Goal: Task Accomplishment & Management: Manage account settings

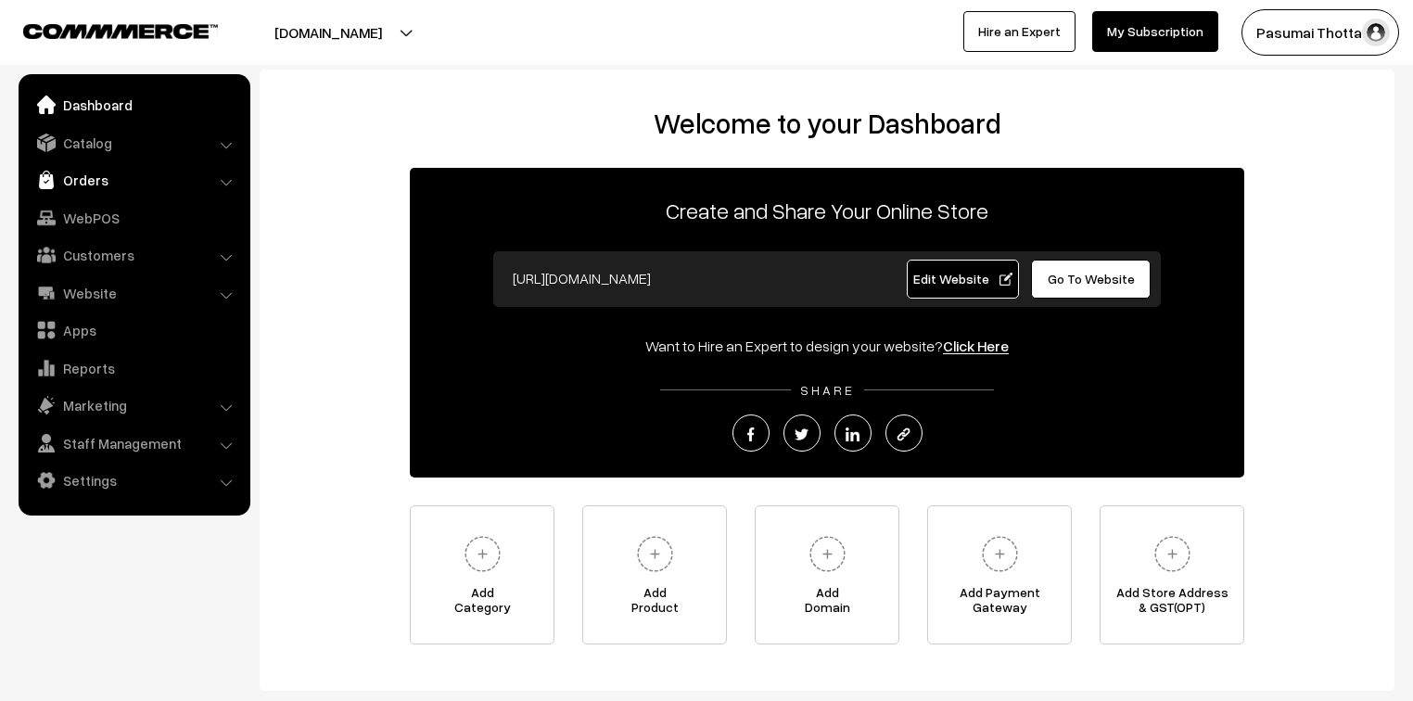
click at [87, 172] on link "Orders" at bounding box center [133, 179] width 221 height 33
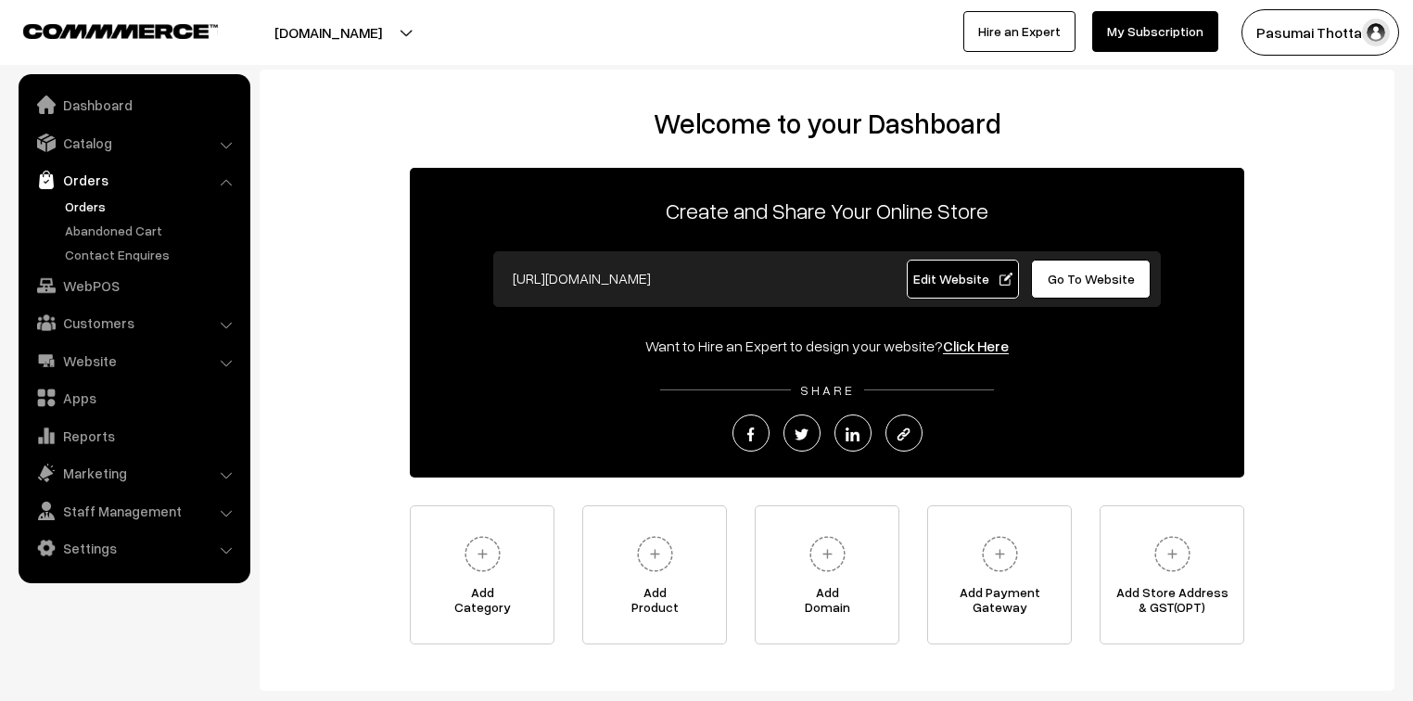
click at [97, 203] on link "Orders" at bounding box center [152, 206] width 184 height 19
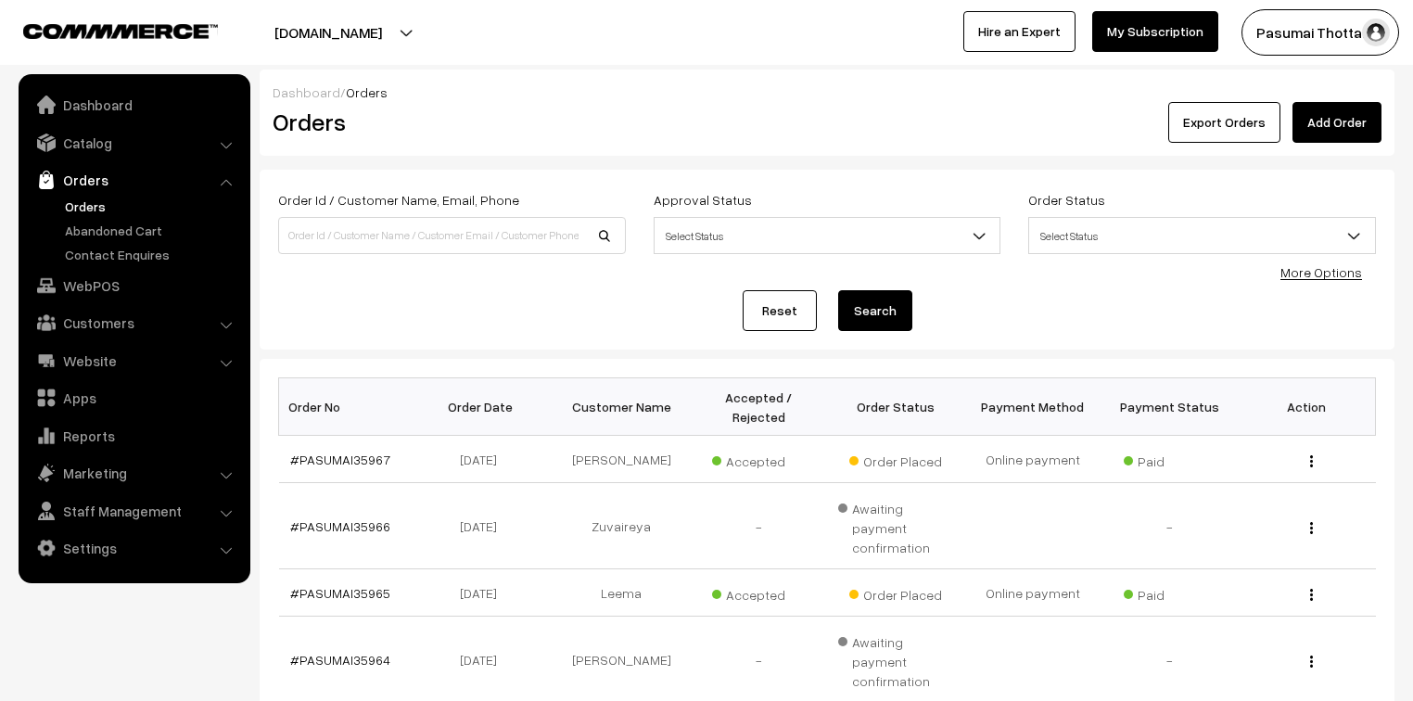
click at [1321, 275] on link "More Options" at bounding box center [1322, 272] width 82 height 16
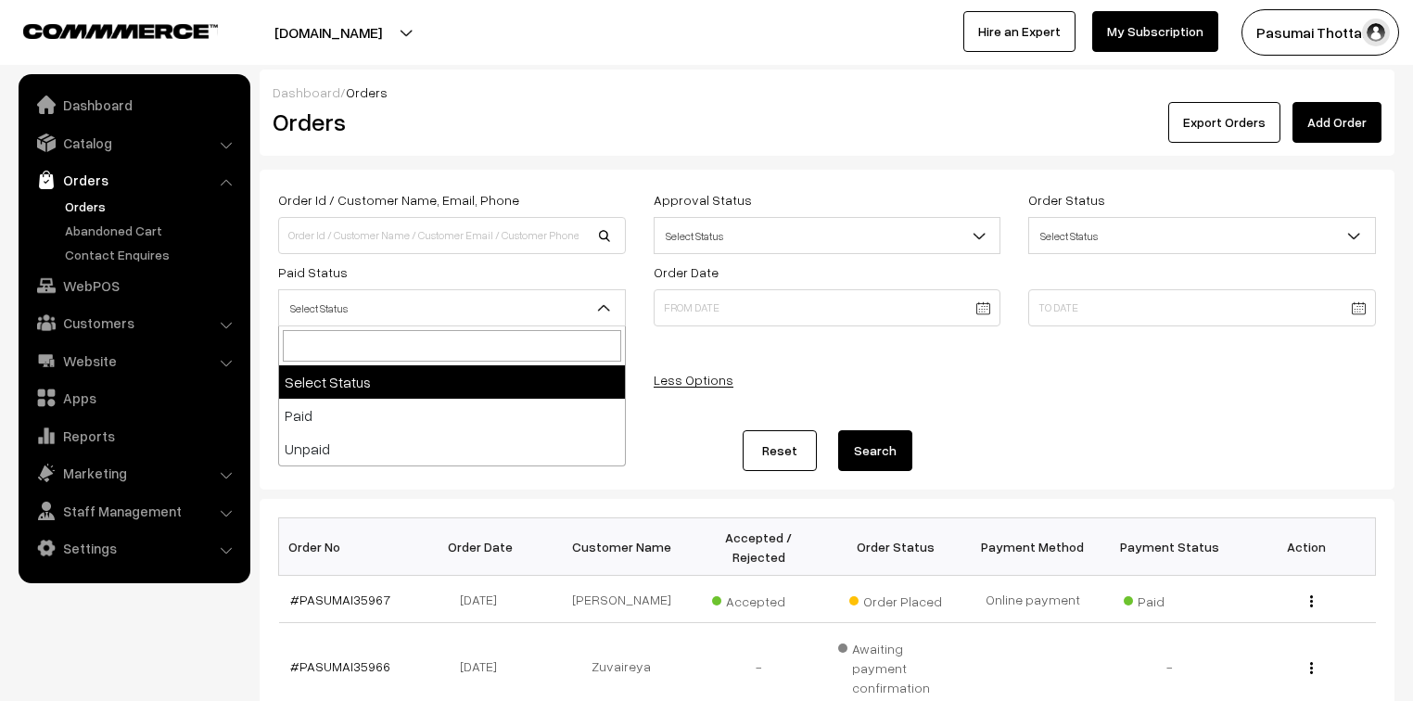
click at [279, 313] on span "Select Status" at bounding box center [452, 308] width 346 height 32
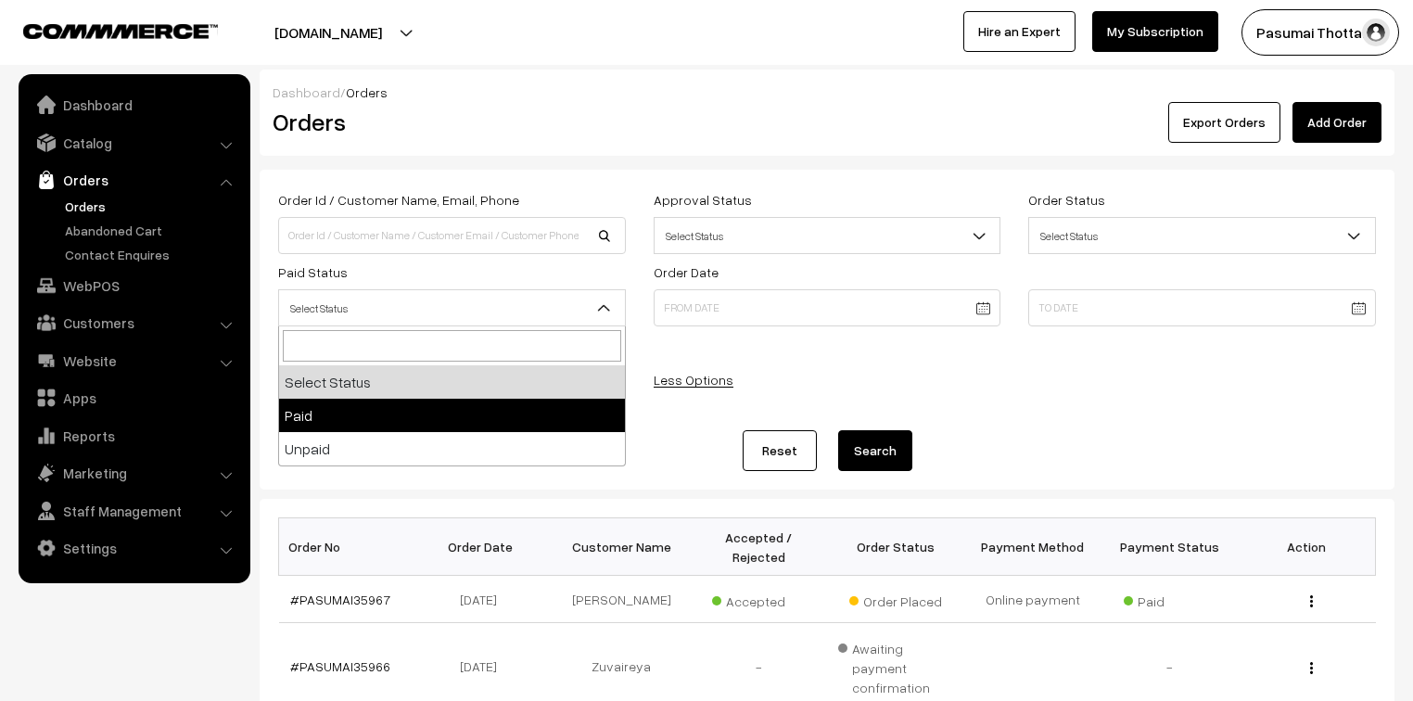
select select "1"
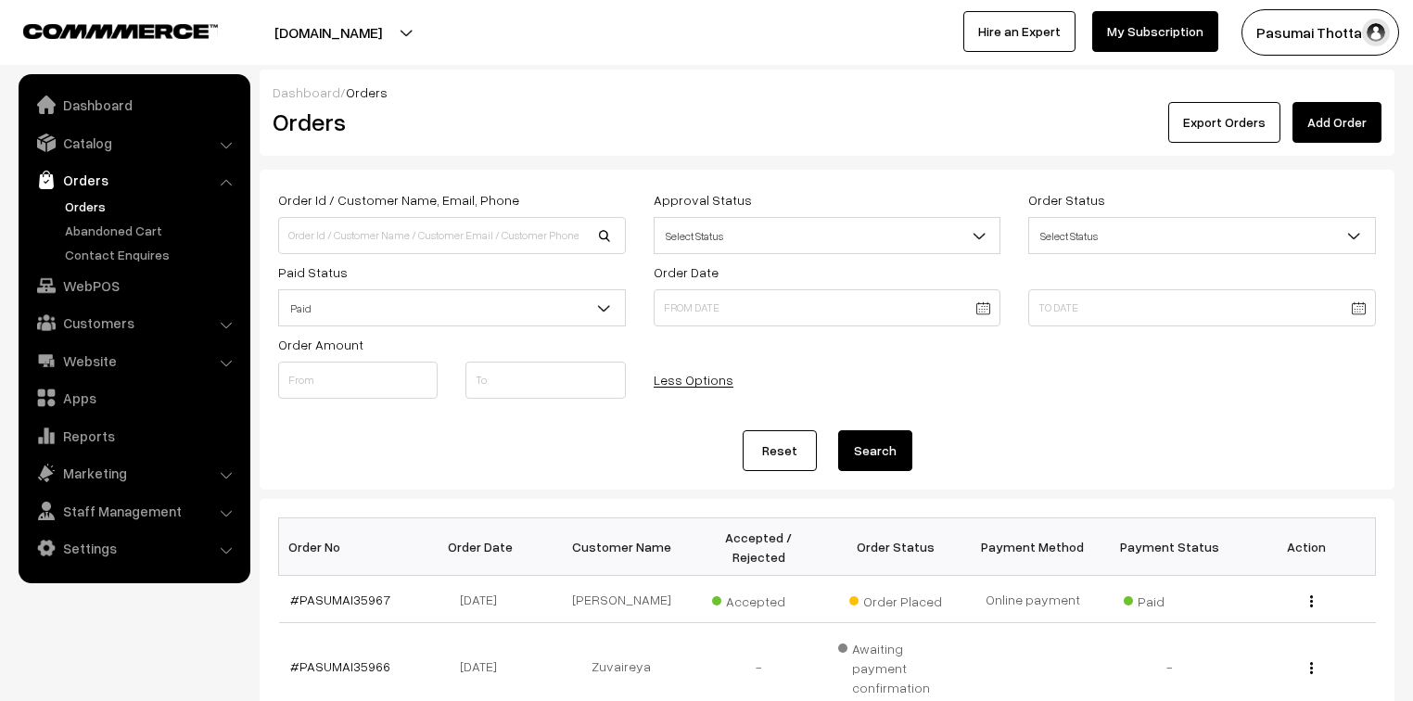
click at [883, 451] on button "Search" at bounding box center [875, 450] width 74 height 41
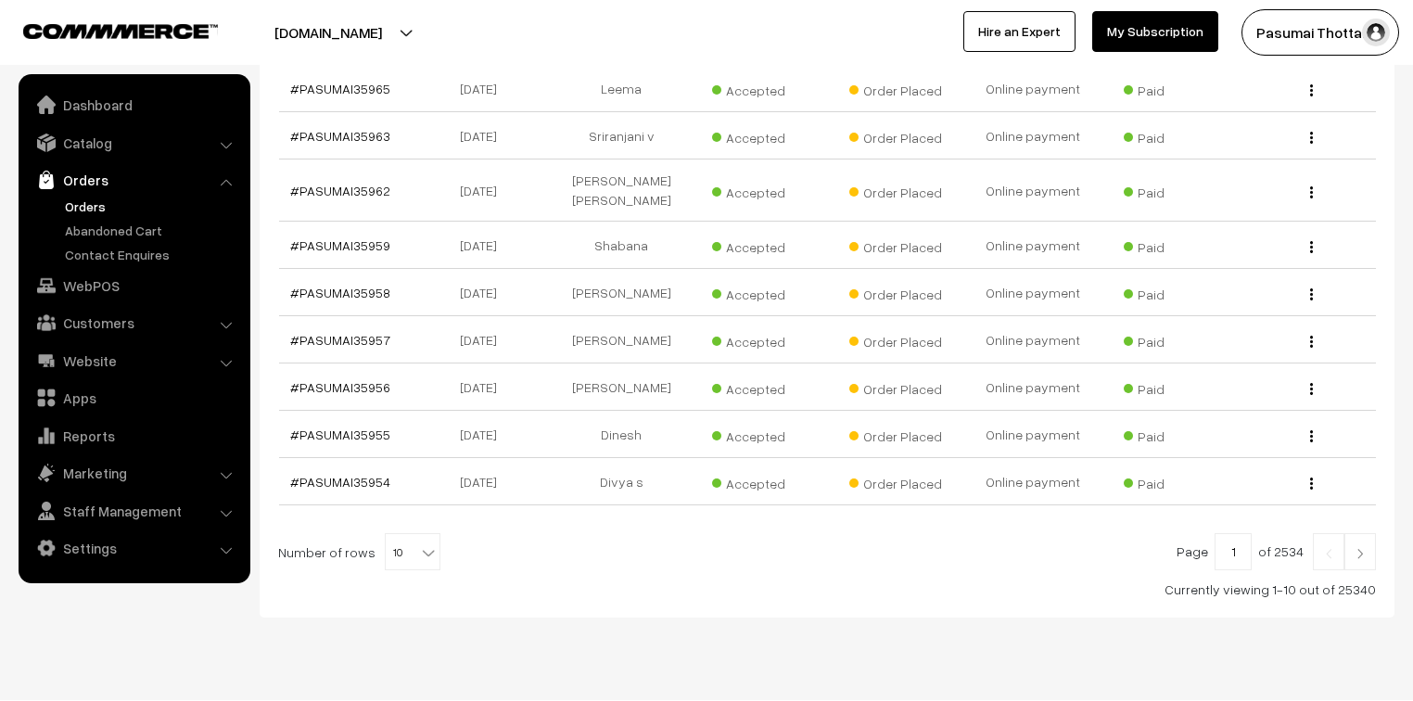
scroll to position [559, 0]
click at [424, 543] on b at bounding box center [428, 552] width 19 height 19
select select "60"
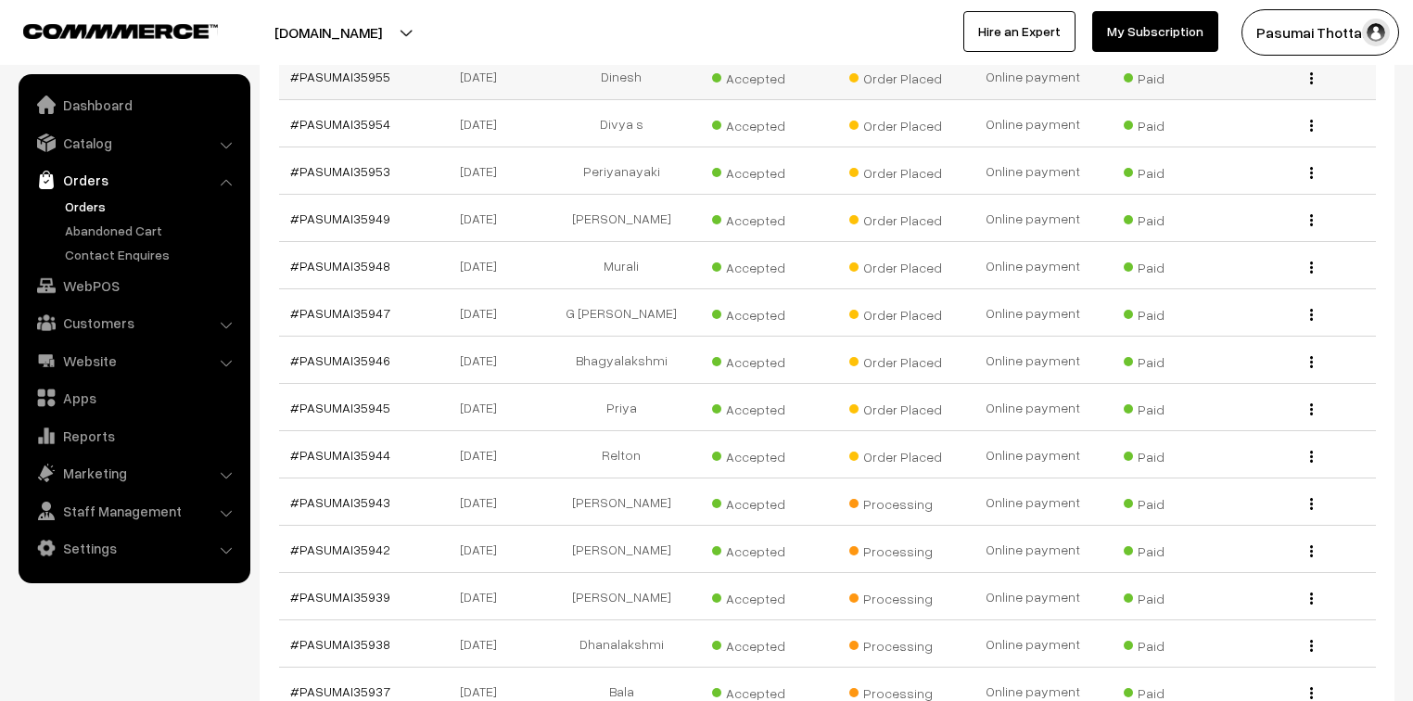
scroll to position [890, 0]
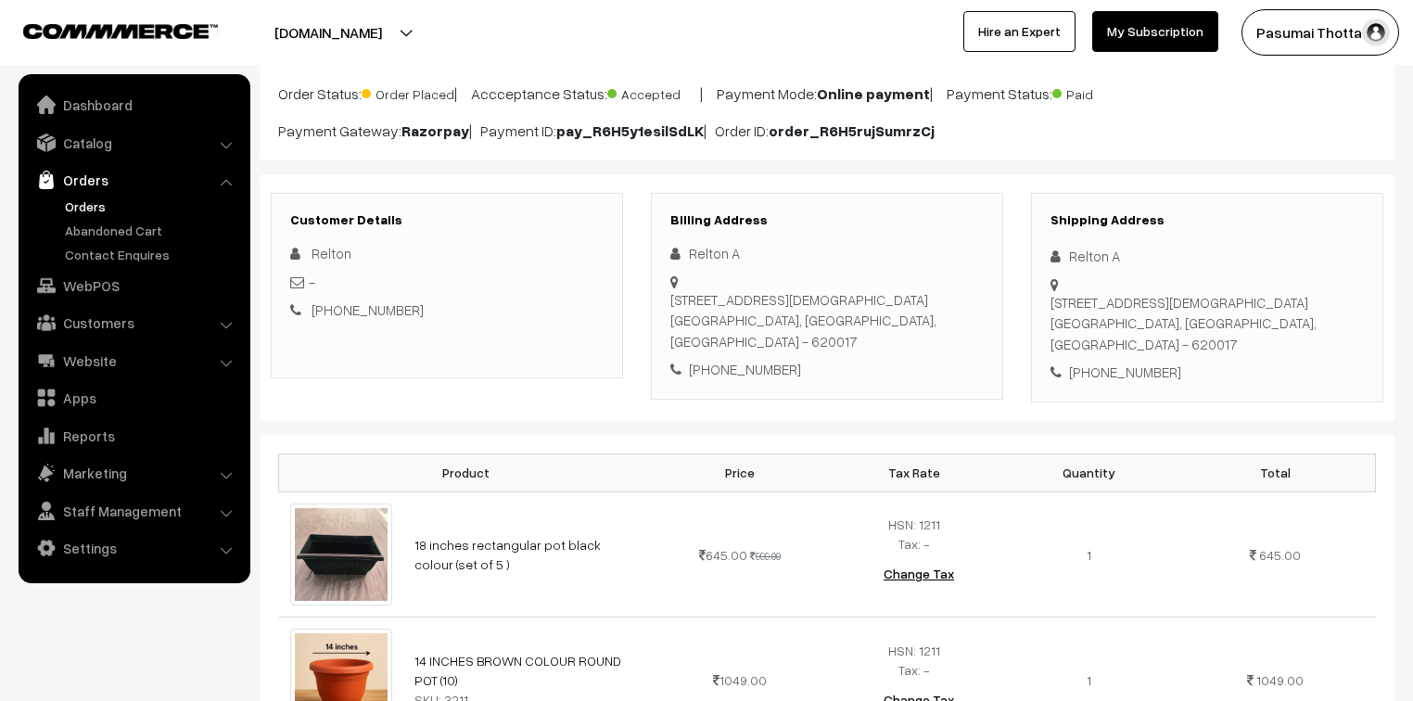
scroll to position [148, 0]
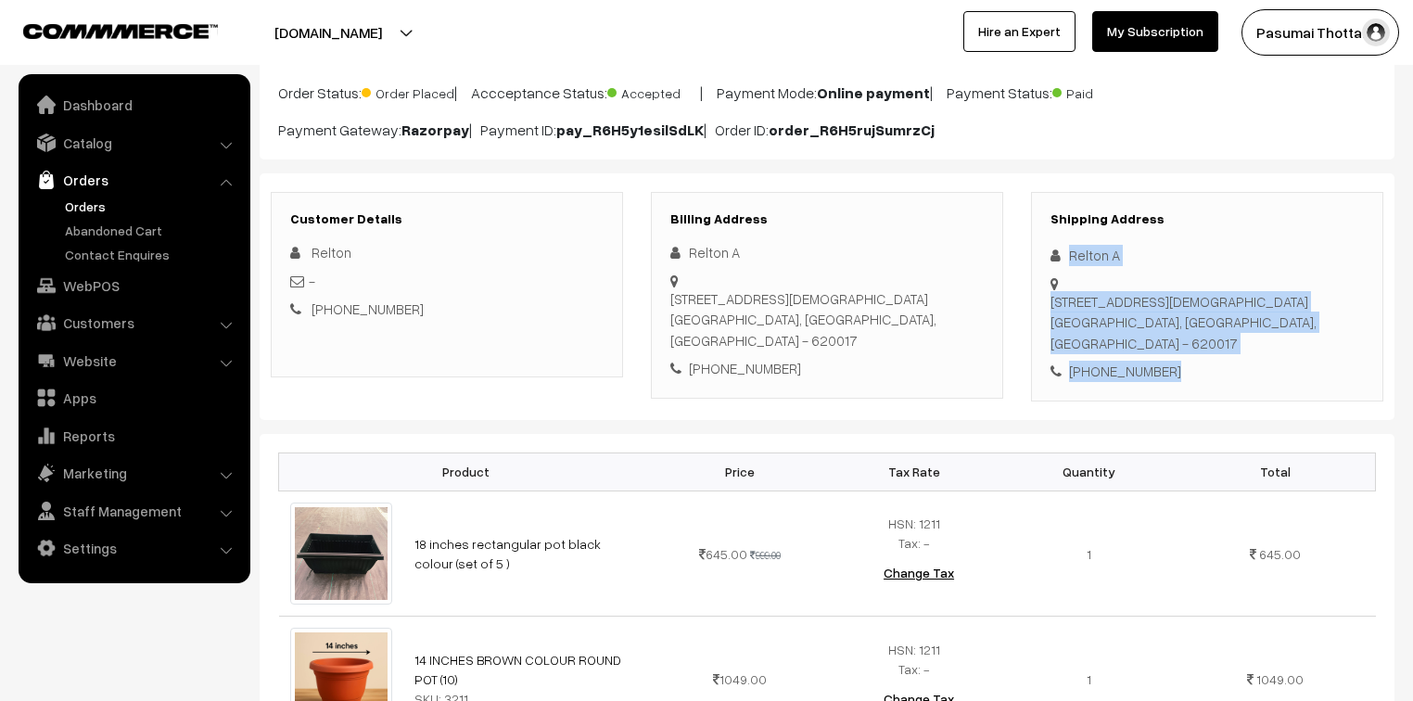
drag, startPoint x: 1068, startPoint y: 261, endPoint x: 1201, endPoint y: 341, distance: 155.2
click at [1201, 341] on div "Shipping Address Relton A [STREET_ADDRESS][DEMOGRAPHIC_DATA] [PHONE_NUMBER]" at bounding box center [1207, 297] width 352 height 210
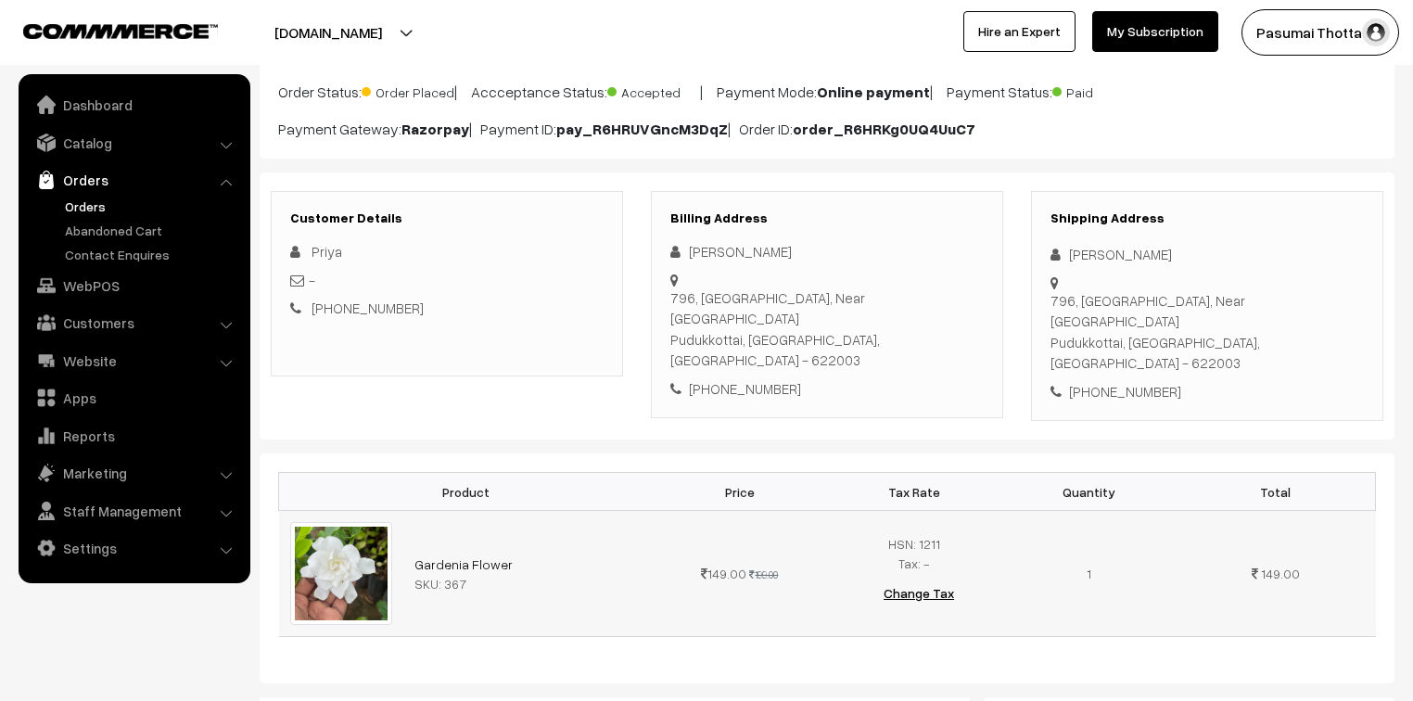
scroll to position [148, 0]
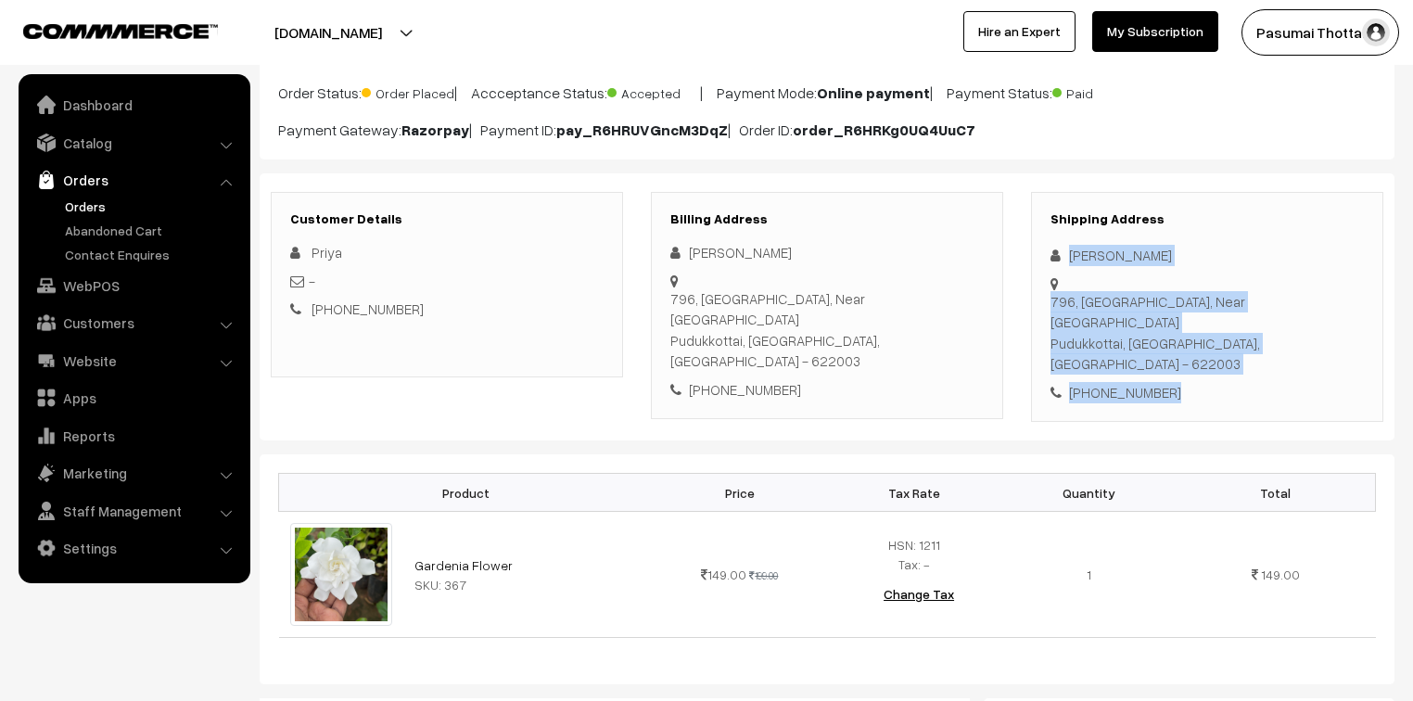
drag, startPoint x: 1067, startPoint y: 261, endPoint x: 1170, endPoint y: 334, distance: 125.6
click at [1170, 334] on div "Shipping Address [PERSON_NAME] 796, [GEOGRAPHIC_DATA], Near [GEOGRAPHIC_DATA] […" at bounding box center [1207, 307] width 352 height 231
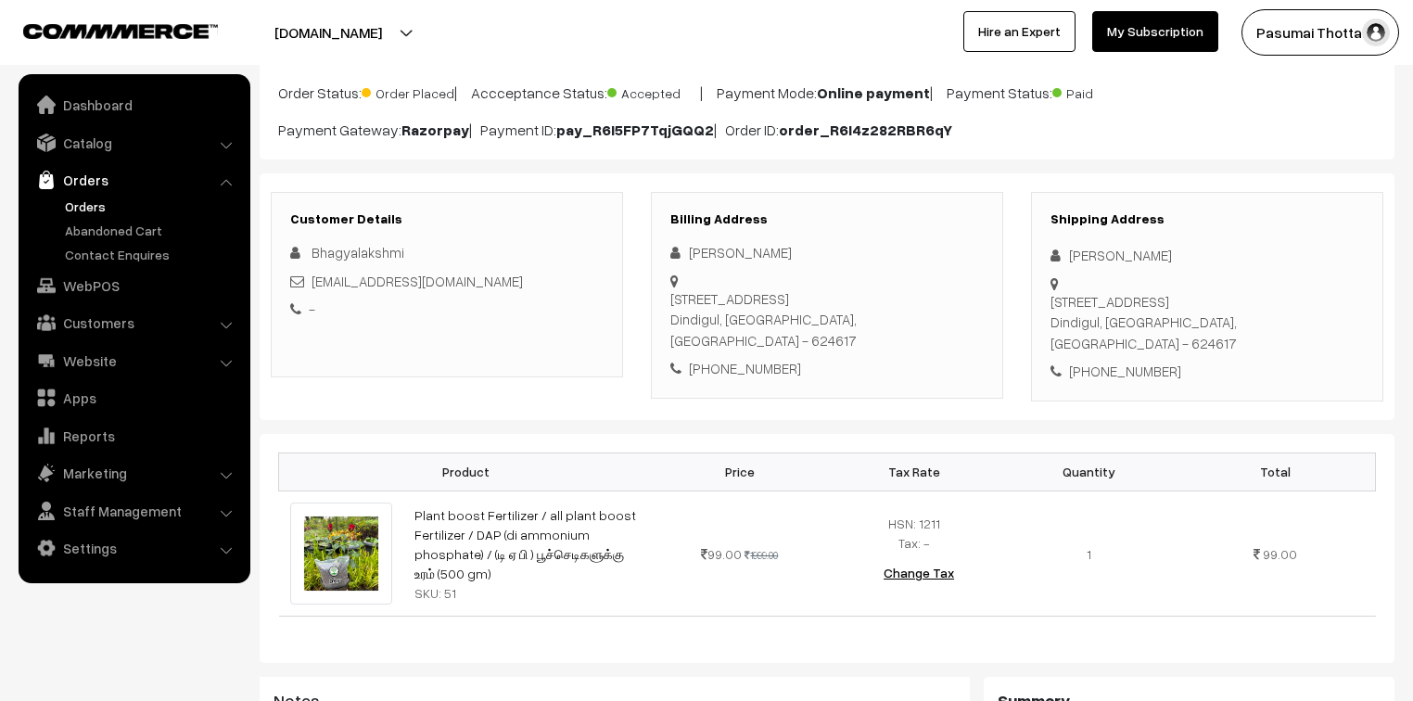
scroll to position [148, 0]
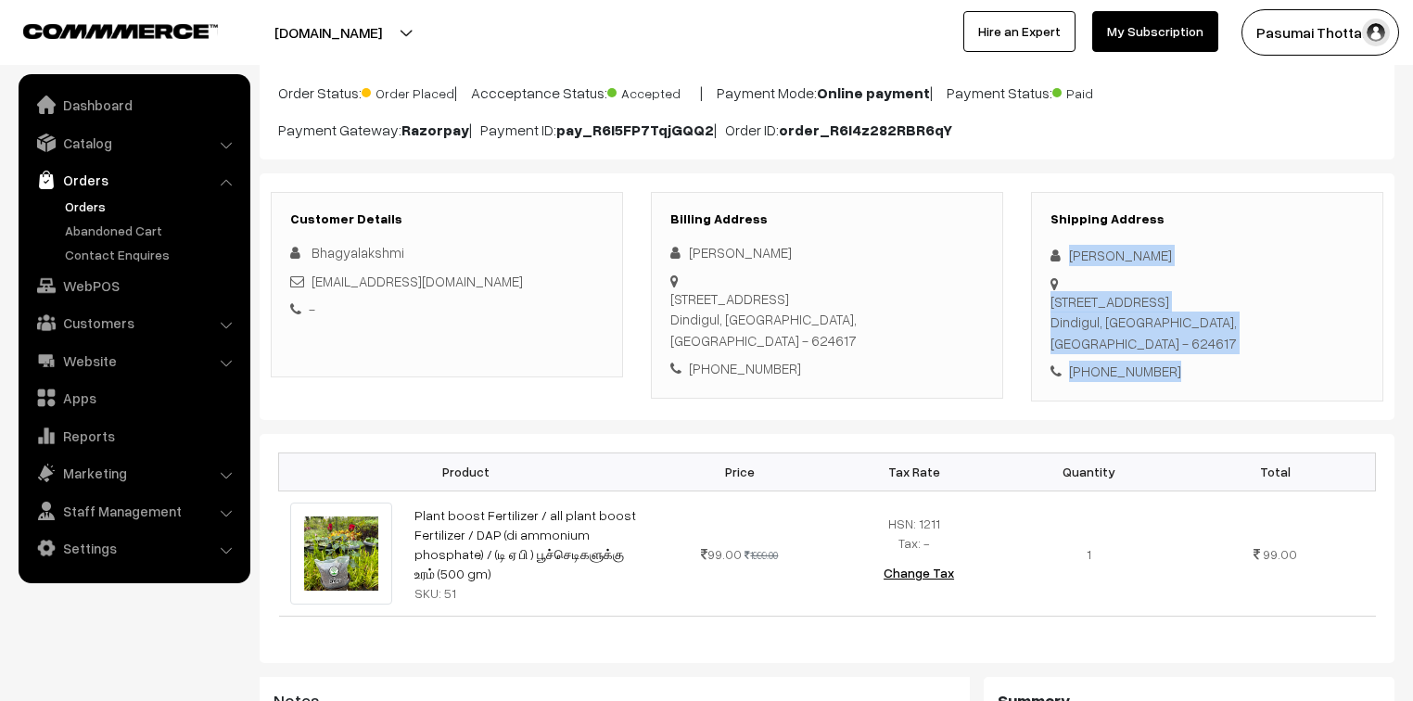
drag, startPoint x: 1065, startPoint y: 257, endPoint x: 1192, endPoint y: 344, distance: 154.1
click at [1192, 344] on div "Shipping Address [PERSON_NAME] [STREET_ADDRESS] [PHONE_NUMBER]" at bounding box center [1207, 297] width 352 height 210
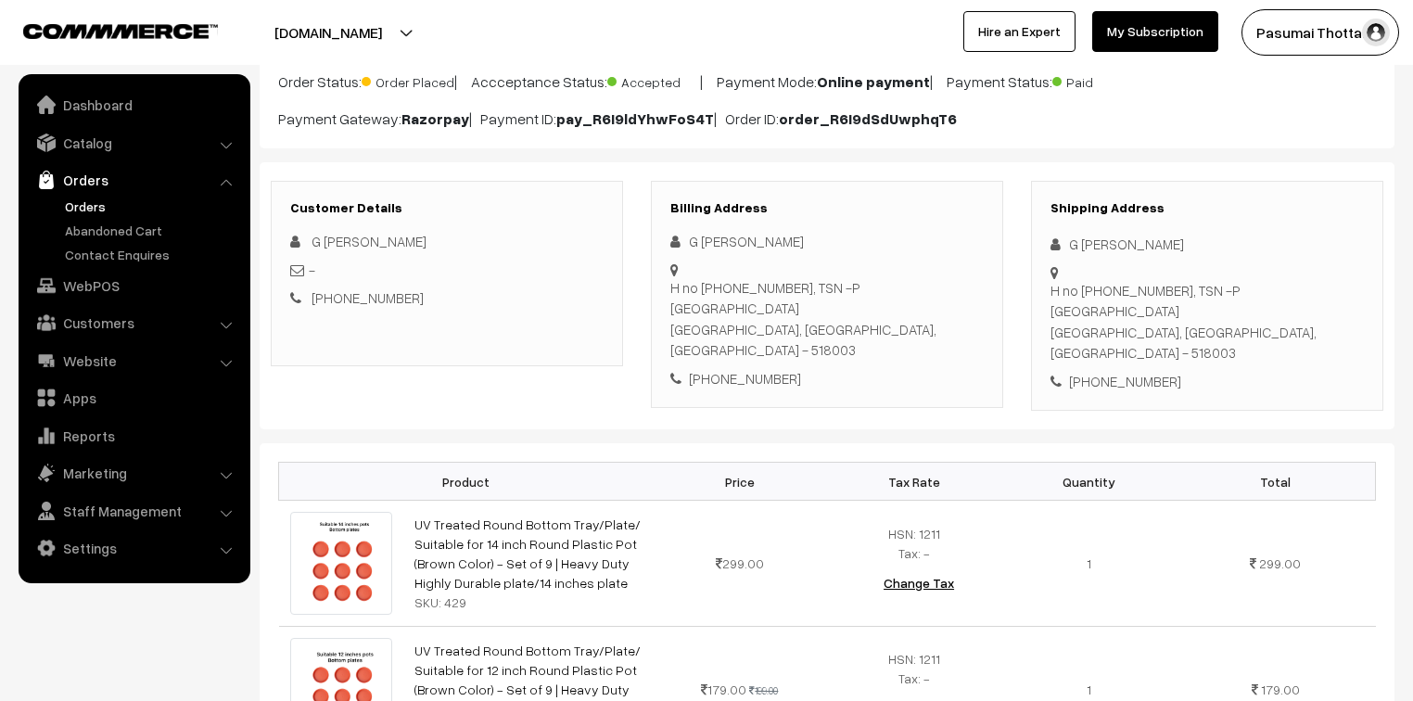
scroll to position [74, 0]
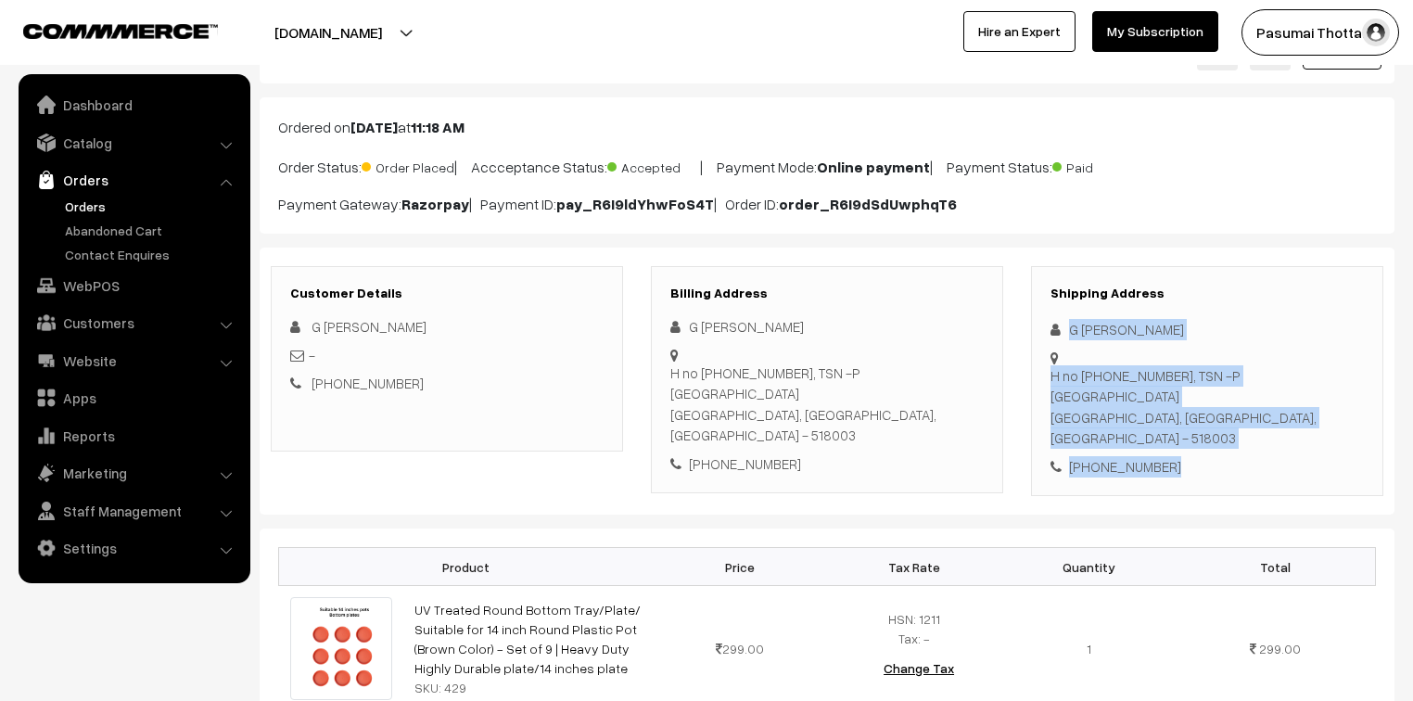
drag, startPoint x: 1068, startPoint y: 334, endPoint x: 1188, endPoint y: 414, distance: 143.8
click at [1189, 414] on div "Shipping Address G Vinod Kumar H no 76-97-439, TSN -P 159 INSIRA GANDHI NAGAR K…" at bounding box center [1207, 381] width 352 height 231
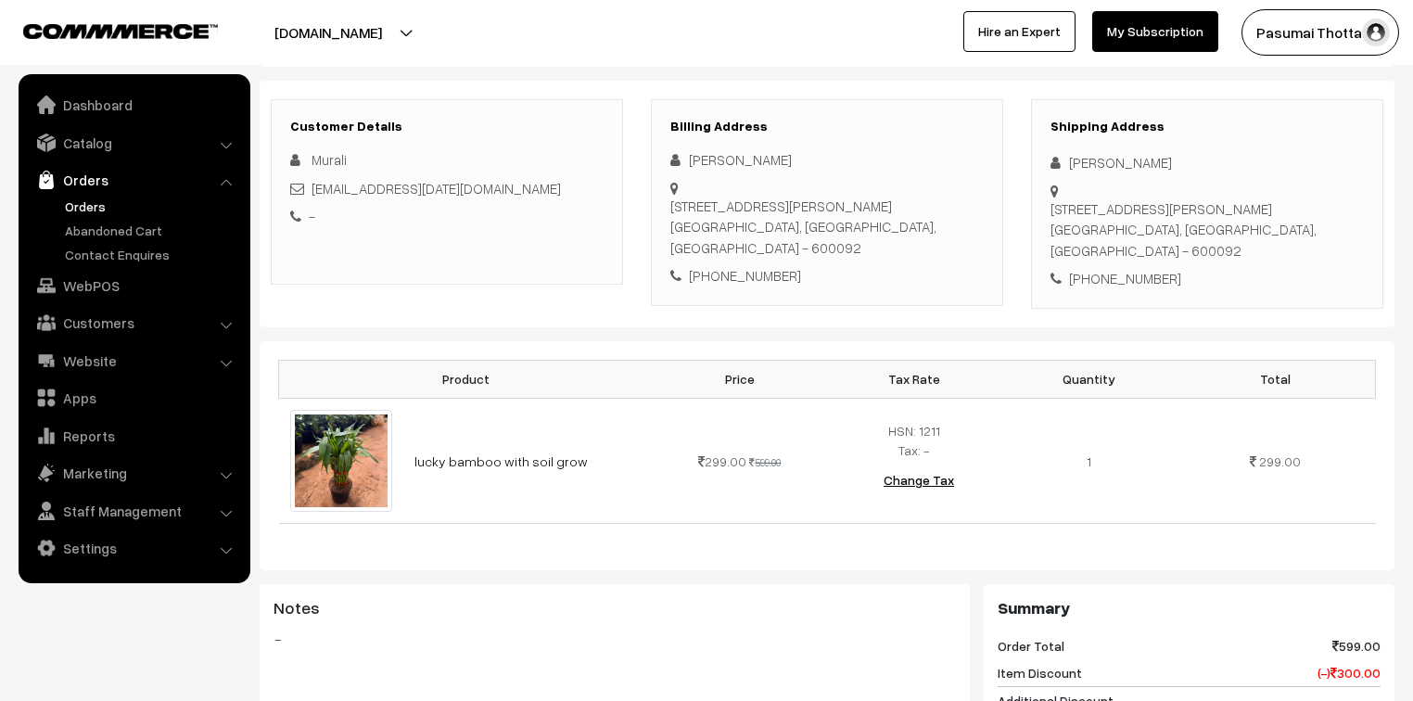
scroll to position [148, 0]
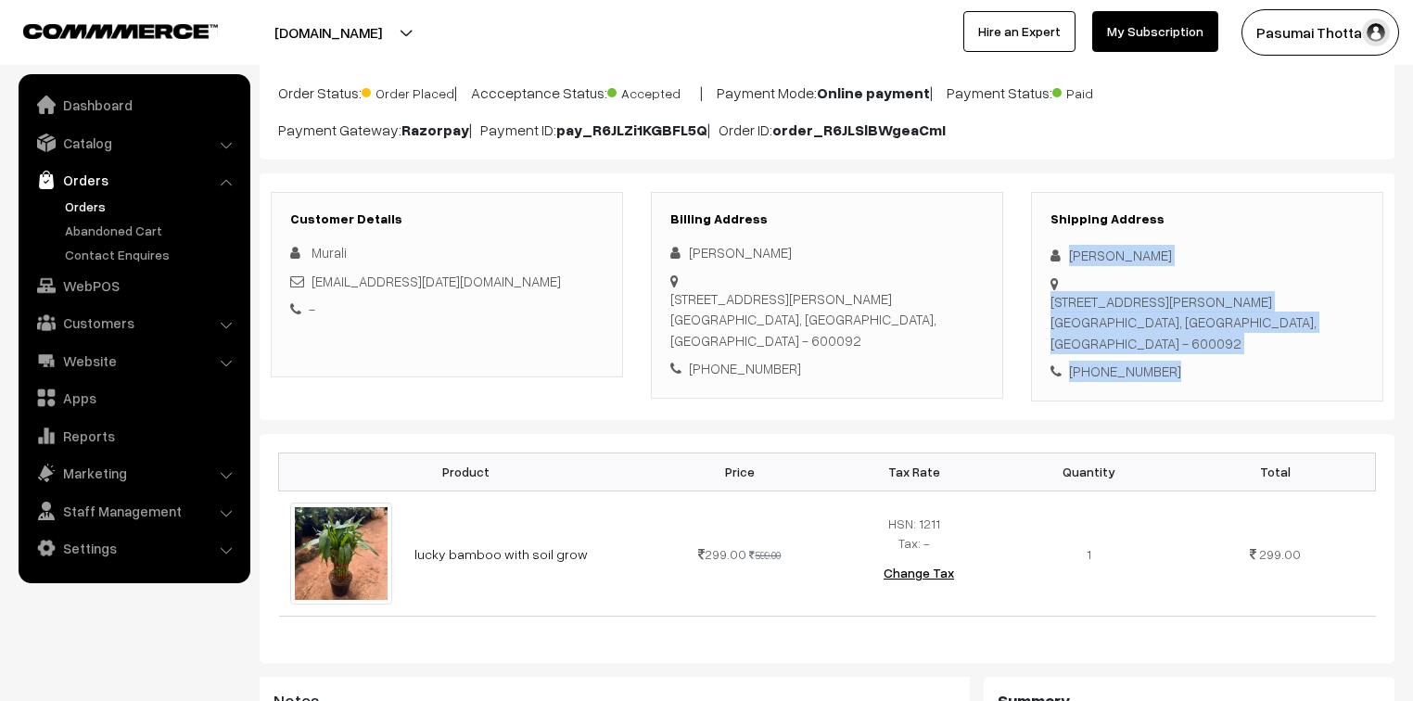
drag, startPoint x: 1068, startPoint y: 259, endPoint x: 1194, endPoint y: 377, distance: 171.9
click at [1194, 377] on div "Shipping Address Murali Madhavan 15 Kumaran Nagar , First Main road, G5 Rohini …" at bounding box center [1207, 297] width 352 height 210
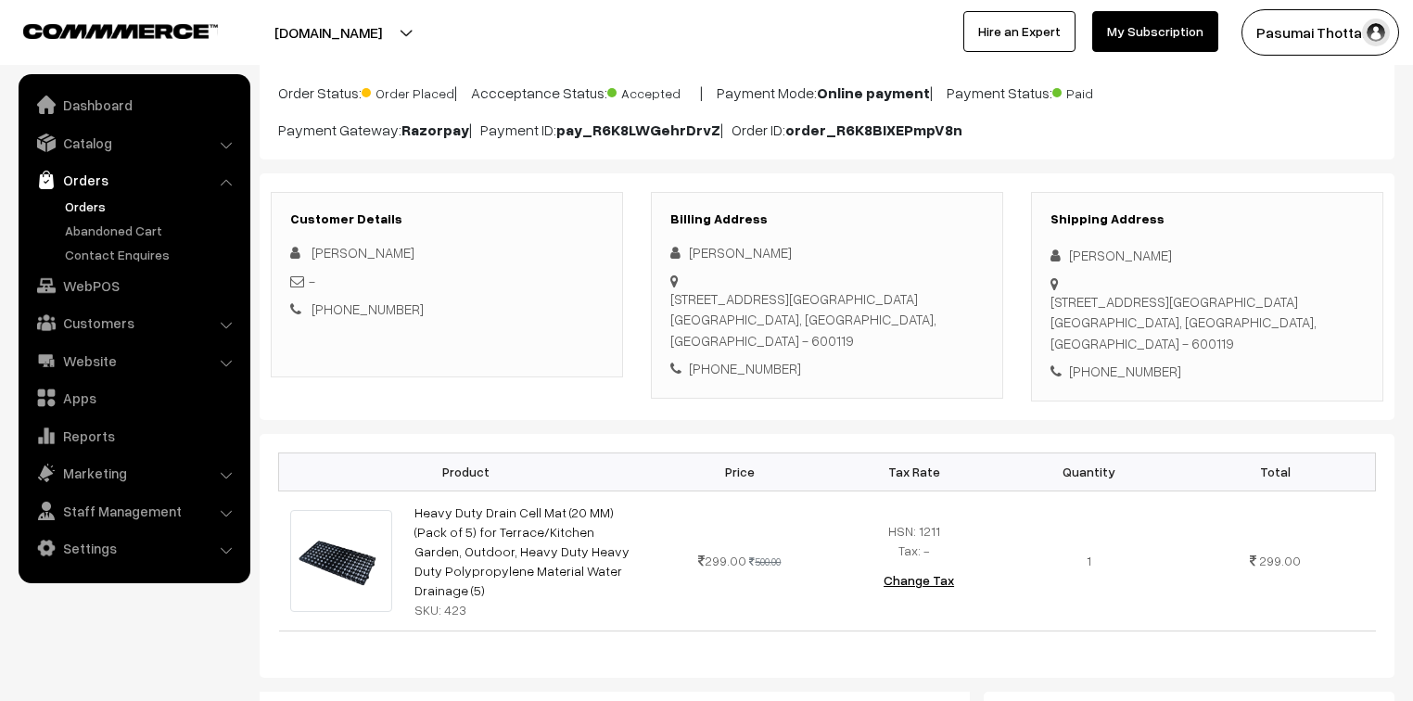
scroll to position [148, 0]
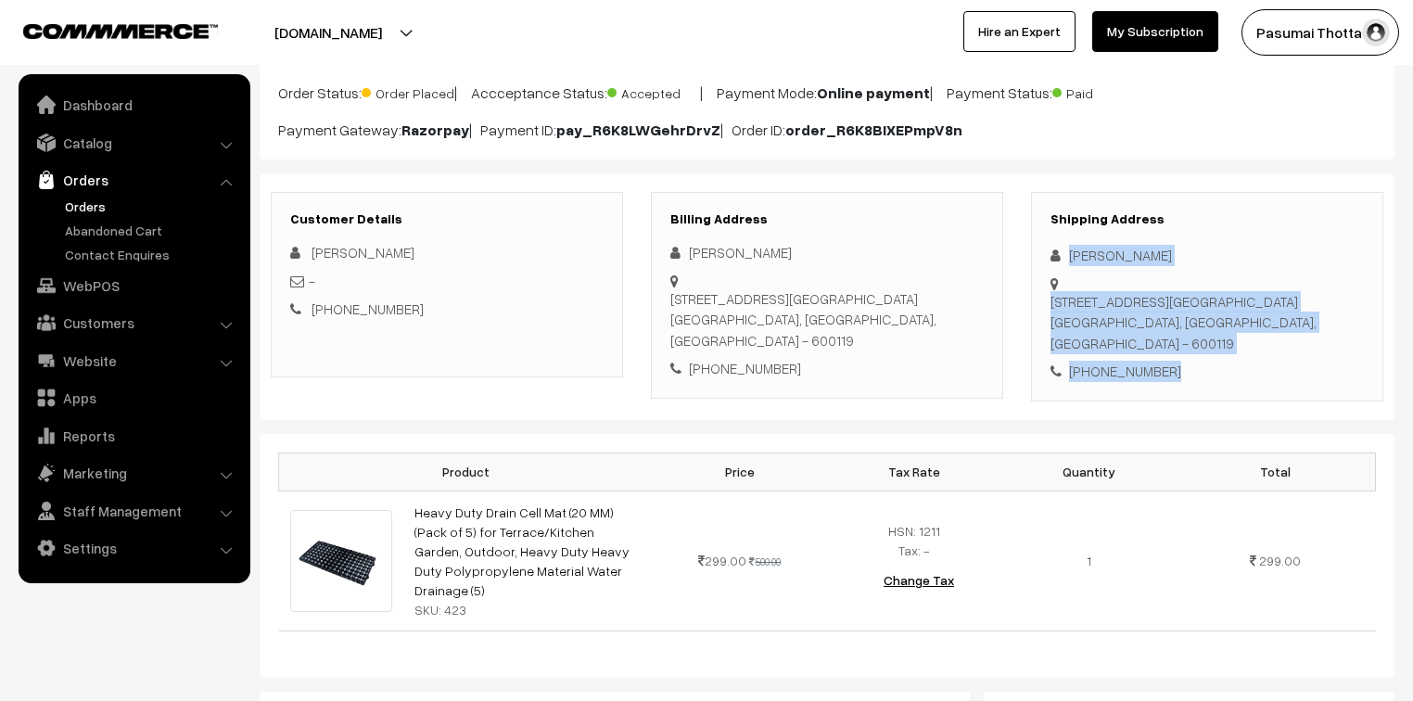
drag, startPoint x: 1067, startPoint y: 260, endPoint x: 1191, endPoint y: 372, distance: 166.8
click at [1191, 372] on div "Shipping Address Krishna Kumar No 231 Village high road, Ponnaimman kovil 1st S…" at bounding box center [1207, 297] width 352 height 210
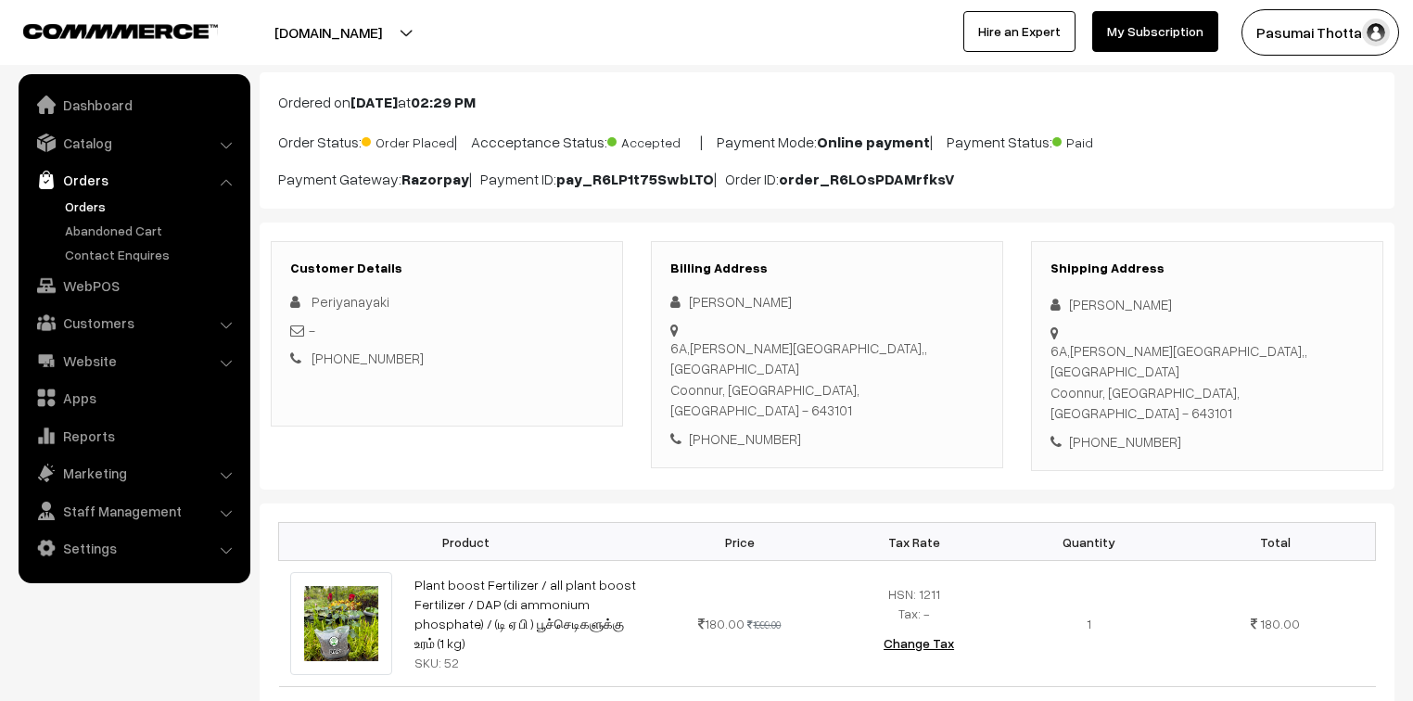
scroll to position [74, 0]
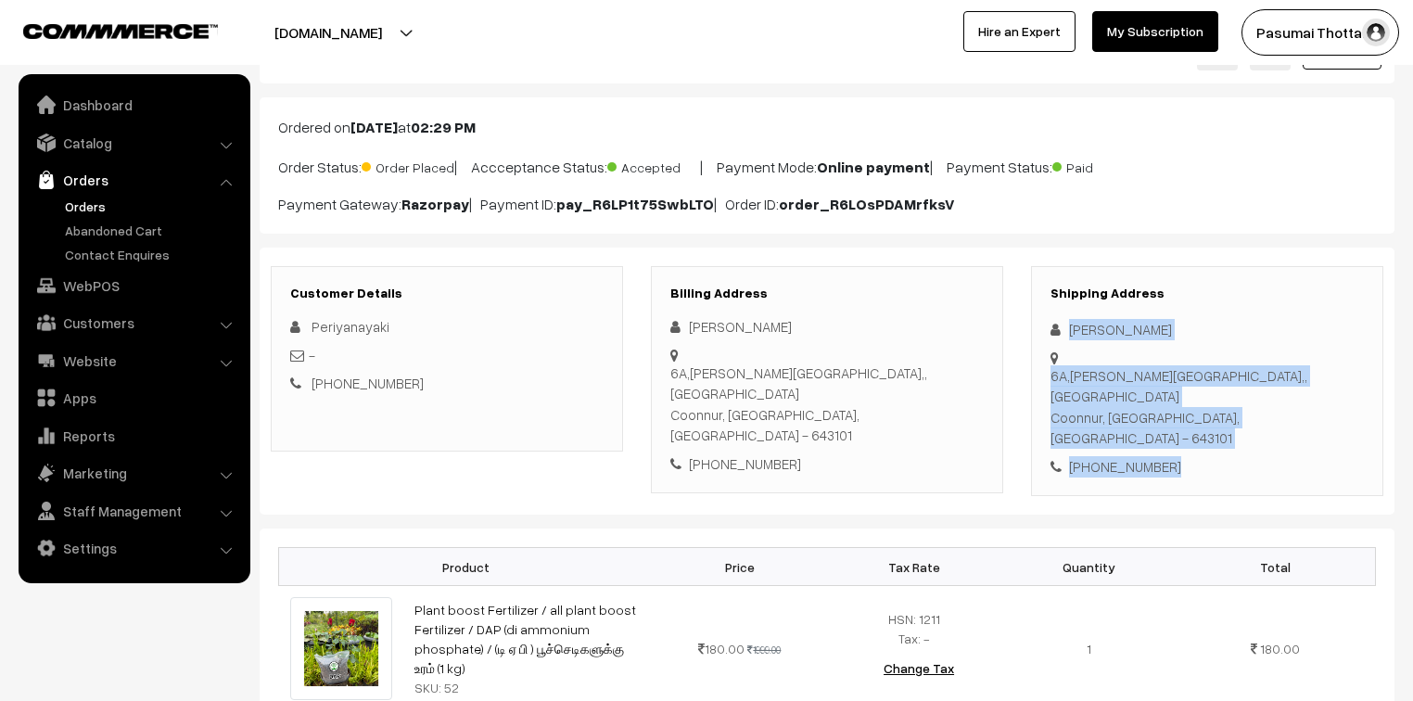
drag, startPoint x: 1065, startPoint y: 334, endPoint x: 1177, endPoint y: 408, distance: 134.5
click at [1177, 408] on div "Shipping Address [PERSON_NAME] [STREET_ADDRESS][PERSON_NAME] [PHONE_NUMBER]" at bounding box center [1207, 381] width 352 height 231
